Goal: Check status: Check status

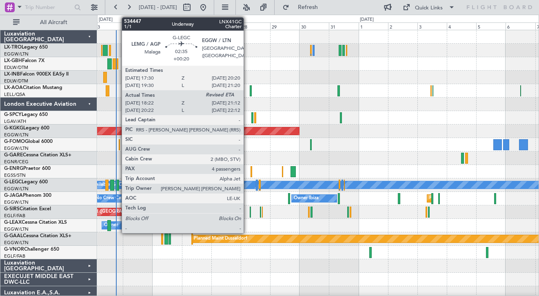
click at [118, 188] on div at bounding box center [118, 185] width 4 height 11
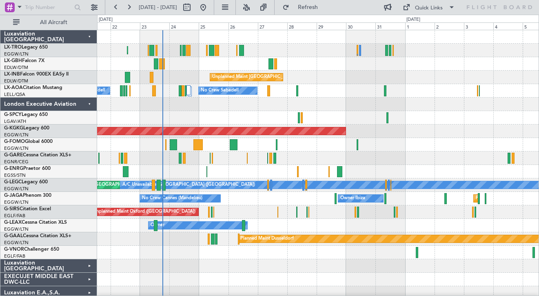
click at [189, 180] on div "Planned Maint [GEOGRAPHIC_DATA] ([GEOGRAPHIC_DATA]) Unplanned Maint [GEOGRAPHIC…" at bounding box center [318, 191] width 442 height 323
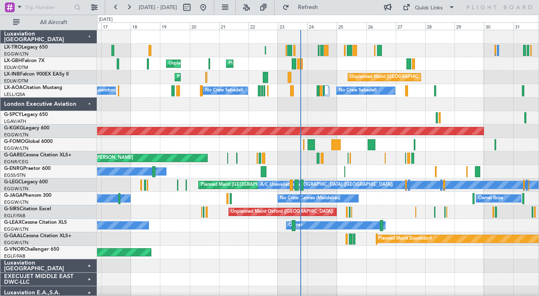
click at [239, 204] on div "No Crew Cannes (Mandelieu) Owner Ibiza Owner Planned Maint [GEOGRAPHIC_DATA] ([…" at bounding box center [318, 198] width 442 height 13
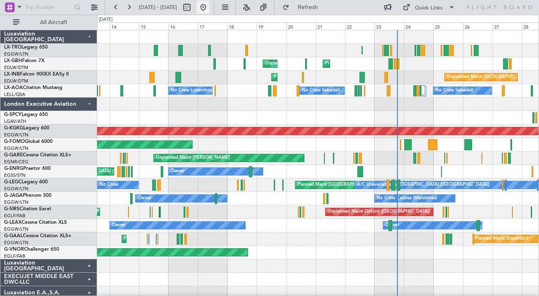
click at [210, 4] on button at bounding box center [203, 7] width 13 height 13
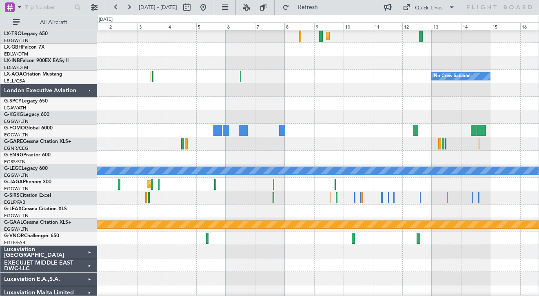
scroll to position [16, 0]
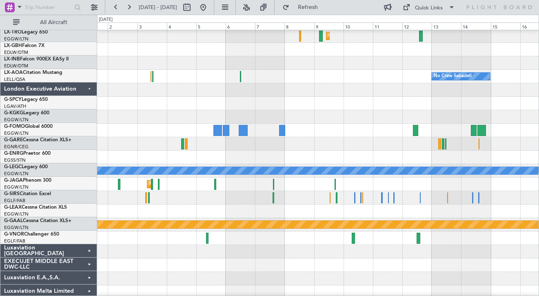
click at [0, 131] on html "[DATE] - [DATE] Refresh Quick Links All Aircraft Planned [GEOGRAPHIC_DATA] Plan…" at bounding box center [269, 148] width 539 height 296
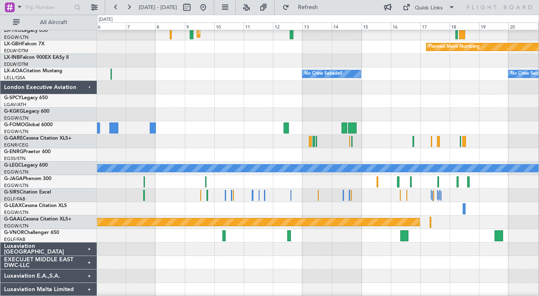
scroll to position [0, 0]
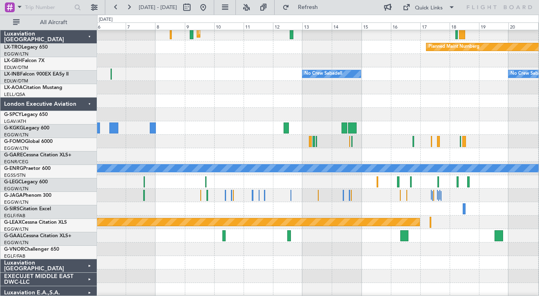
click at [221, 121] on div at bounding box center [318, 114] width 442 height 13
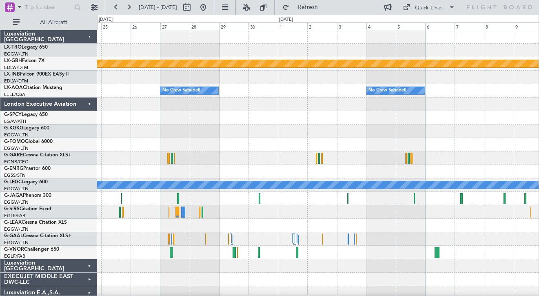
click at [274, 143] on div at bounding box center [318, 144] width 442 height 13
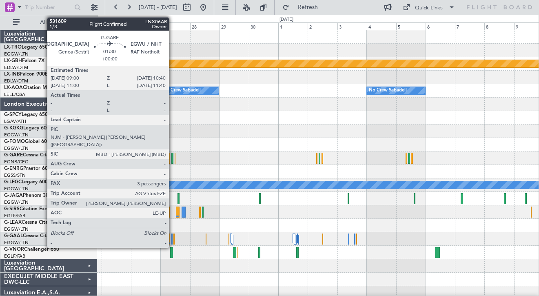
click at [173, 159] on div at bounding box center [172, 158] width 2 height 11
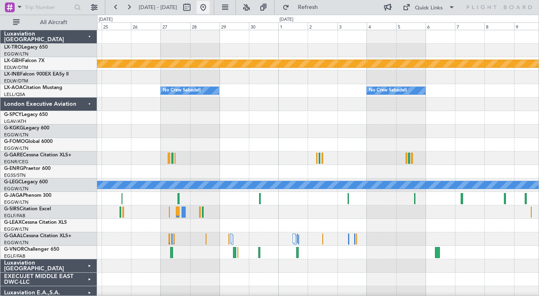
click at [210, 7] on button at bounding box center [203, 7] width 13 height 13
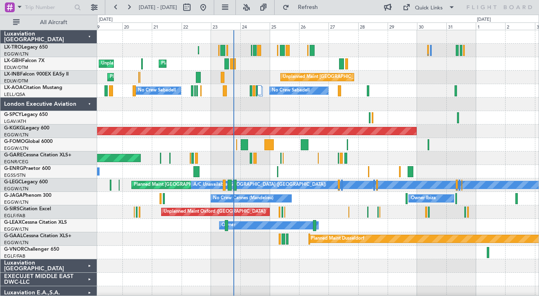
click at [254, 109] on div at bounding box center [318, 104] width 442 height 13
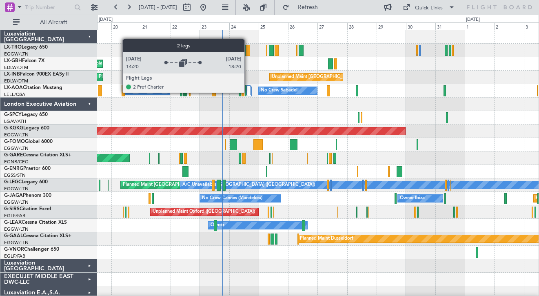
click at [248, 92] on div at bounding box center [249, 90] width 4 height 10
